Goal: Complete application form: Complete application form

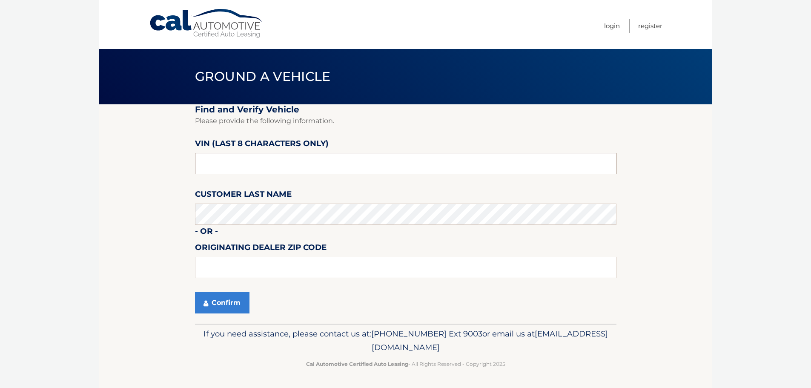
click at [259, 158] on input "text" at bounding box center [406, 163] width 422 height 21
click at [260, 158] on input "text" at bounding box center [406, 163] width 422 height 21
click at [253, 160] on input "text" at bounding box center [406, 163] width 422 height 21
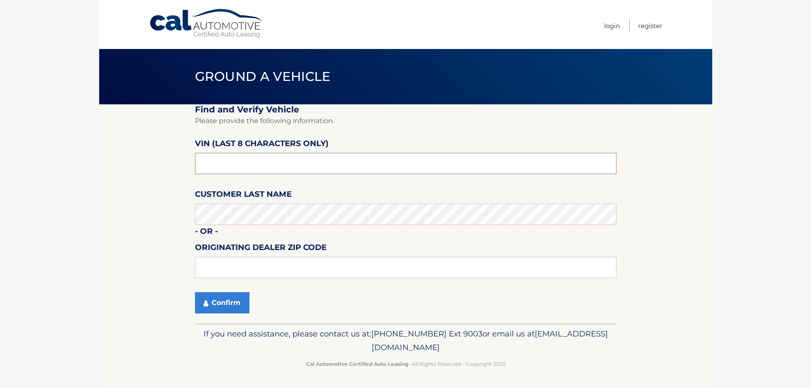
paste input "1C6RRFFG"
click at [252, 164] on input "1C6RRFFG" at bounding box center [406, 163] width 422 height 21
type input "RN109863"
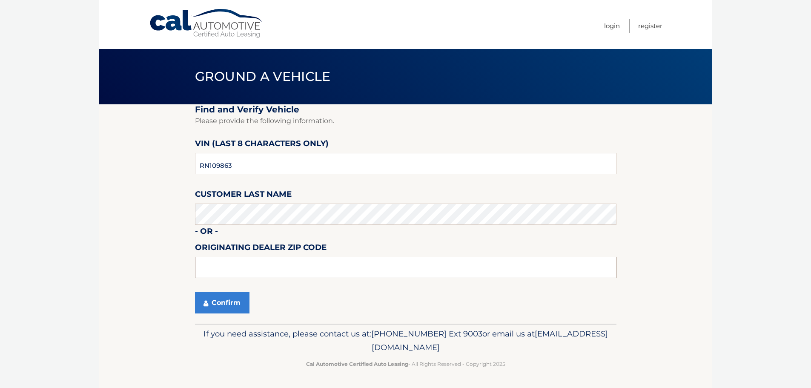
click at [244, 262] on input "text" at bounding box center [406, 267] width 422 height 21
type input "33411"
click at [219, 303] on button "Confirm" at bounding box center [222, 302] width 55 height 21
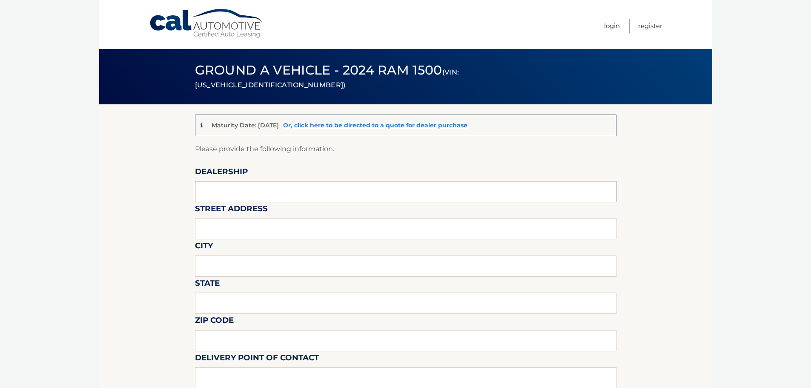
click at [264, 192] on input "text" at bounding box center [406, 191] width 422 height 21
type input "[PERSON_NAME] CDJR [GEOGRAPHIC_DATA]"
type input "[STREET_ADDRESS]"
type input "[GEOGRAPHIC_DATA]"
type input "FL"
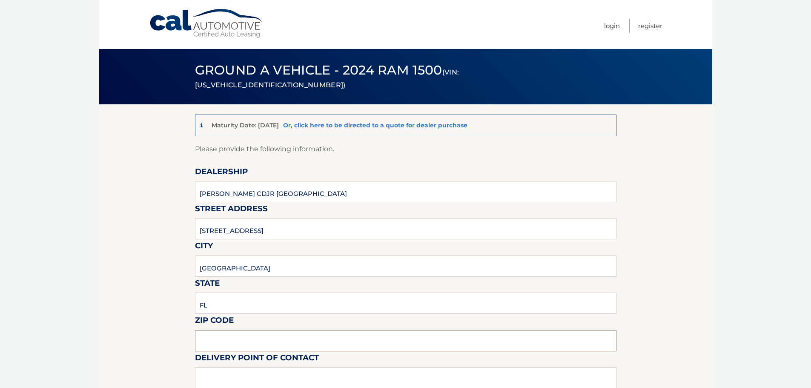
type input "33411"
type input "[PERSON_NAME]"
type input "5616845043"
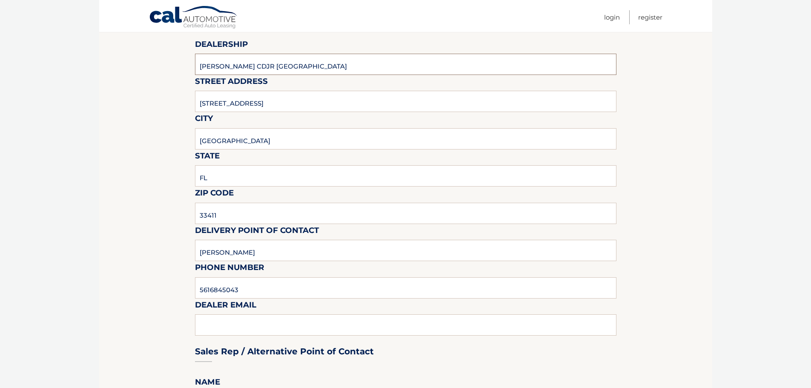
scroll to position [128, 0]
click at [270, 322] on div "Sales Rep / Alternative Point of Contact" at bounding box center [406, 335] width 422 height 60
click at [238, 324] on div "Sales Rep / Alternative Point of Contact" at bounding box center [406, 335] width 422 height 60
click at [215, 324] on div "Sales Rep / Alternative Point of Contact" at bounding box center [406, 335] width 422 height 60
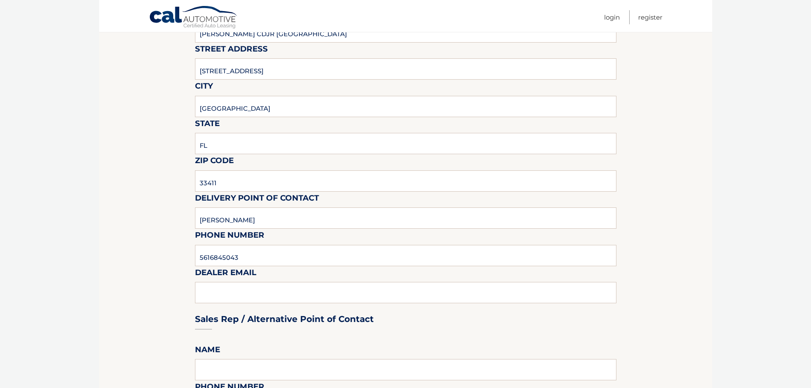
scroll to position [213, 0]
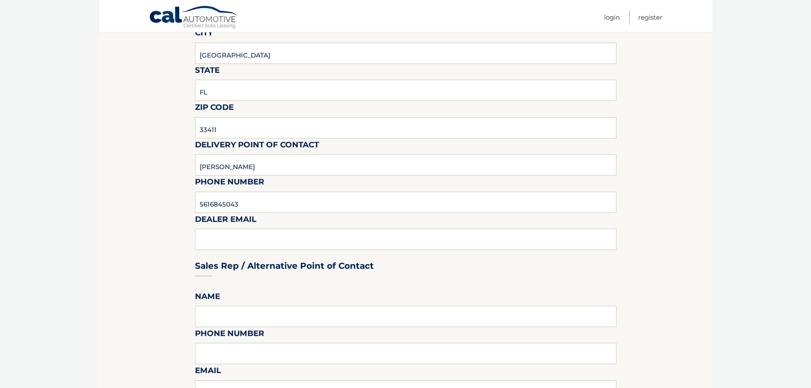
click at [277, 243] on div "Sales Rep / Alternative Point of Contact" at bounding box center [406, 250] width 422 height 60
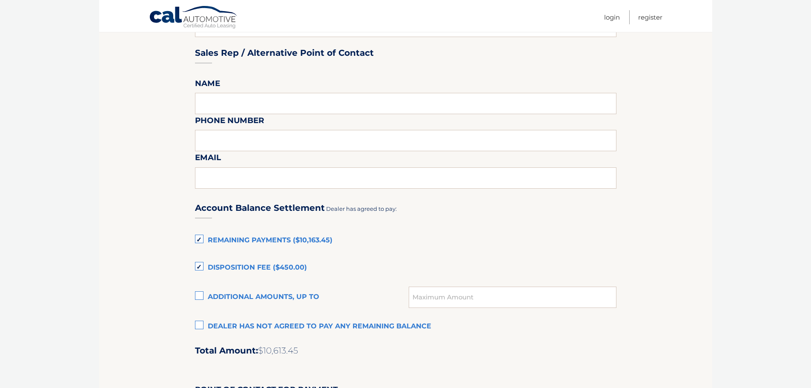
scroll to position [554, 0]
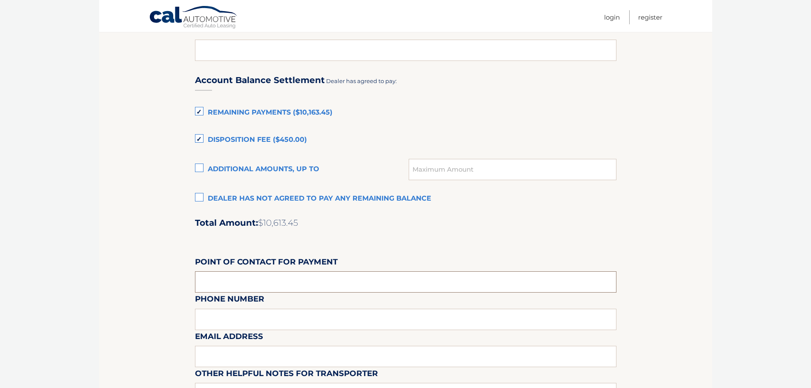
click at [255, 279] on input "text" at bounding box center [406, 281] width 422 height 21
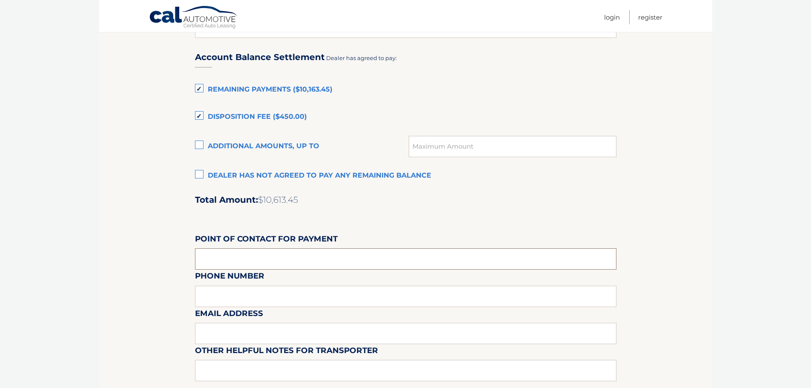
scroll to position [596, 0]
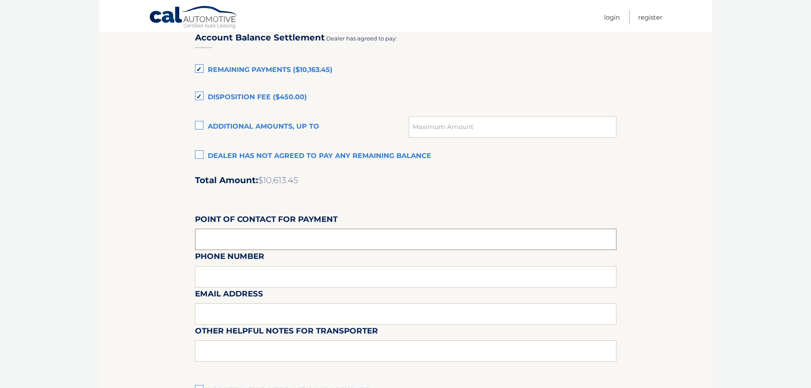
click at [283, 234] on input "text" at bounding box center [406, 239] width 422 height 21
type input "Corey Engelman"
type input "5612621183"
click at [228, 316] on input "text" at bounding box center [406, 313] width 422 height 21
paste input "coreyengelman88@gmail.com"
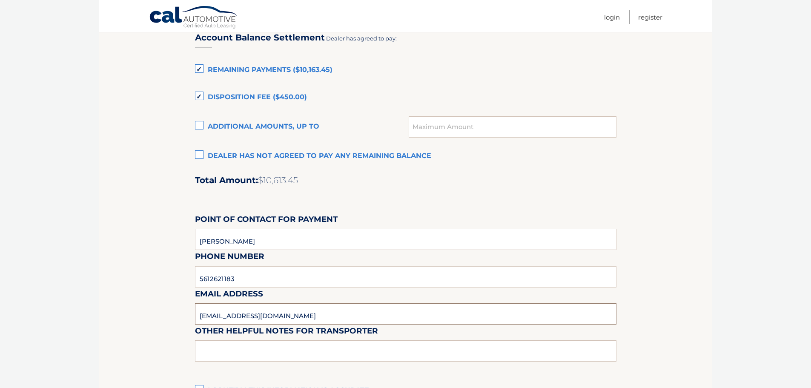
scroll to position [639, 0]
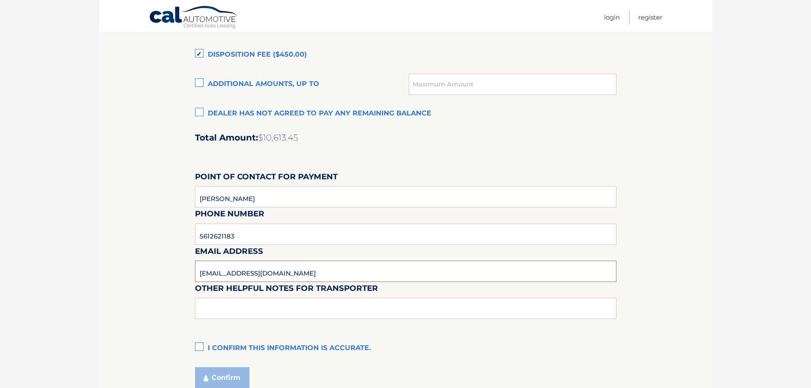
type input "coreyengelman88@gmail.com"
click at [203, 348] on label "I confirm this information is accurate." at bounding box center [406, 348] width 422 height 17
click at [0, 0] on input "I confirm this information is accurate." at bounding box center [0, 0] width 0 height 0
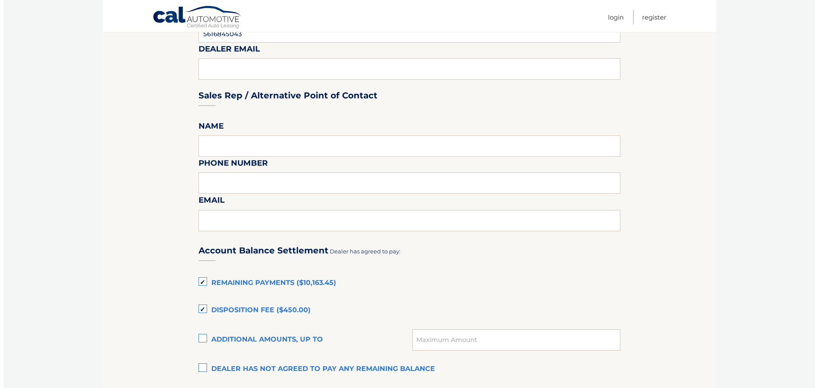
scroll to position [681, 0]
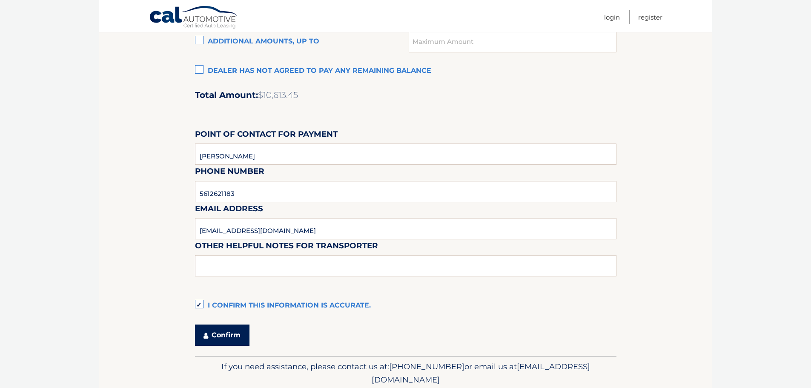
click at [229, 335] on button "Confirm" at bounding box center [222, 335] width 55 height 21
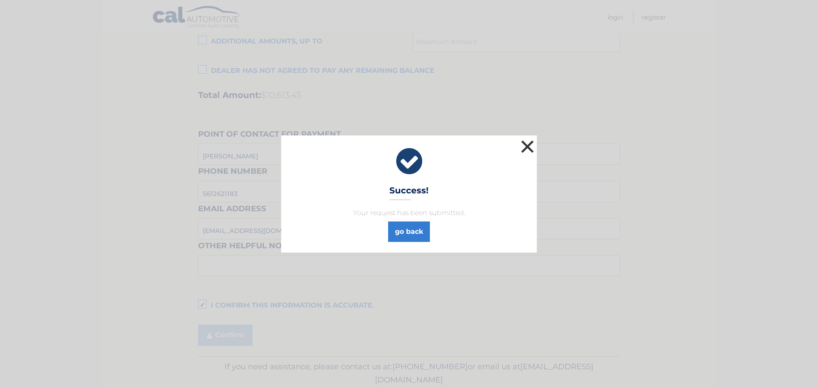
click at [533, 146] on button "×" at bounding box center [527, 146] width 17 height 17
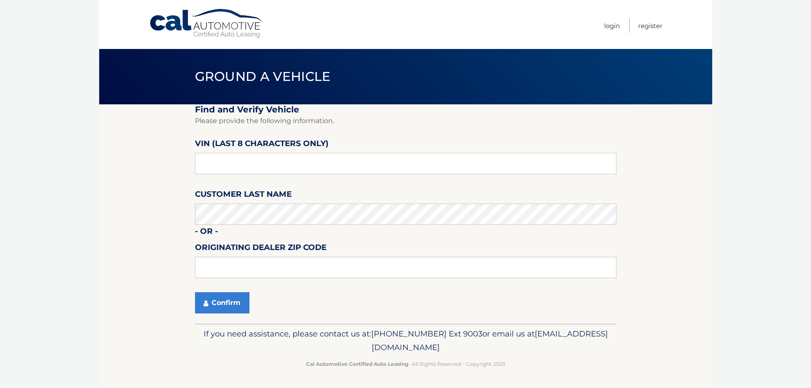
scroll to position [0, 0]
